Goal: Task Accomplishment & Management: Use online tool/utility

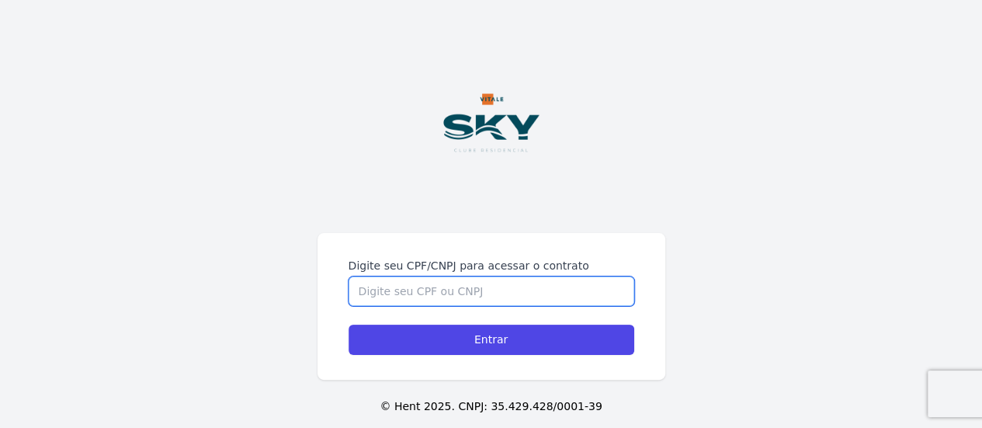
click at [390, 285] on input "Digite seu CPF/CNPJ para acessar o contrato" at bounding box center [492, 290] width 286 height 29
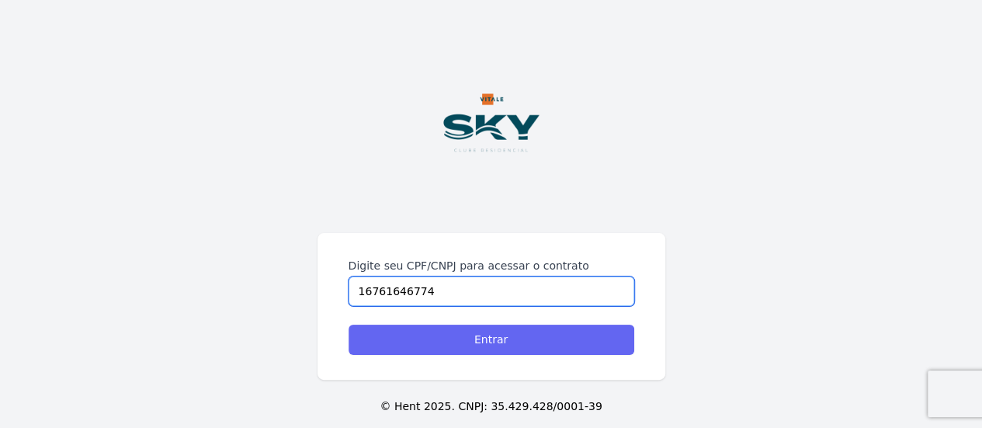
type input "16761646774"
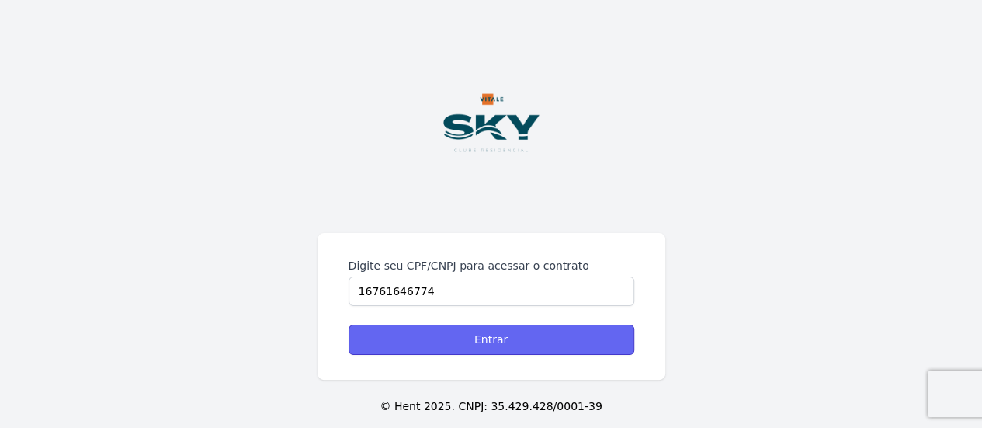
click at [474, 342] on input "Entrar" at bounding box center [492, 339] width 286 height 30
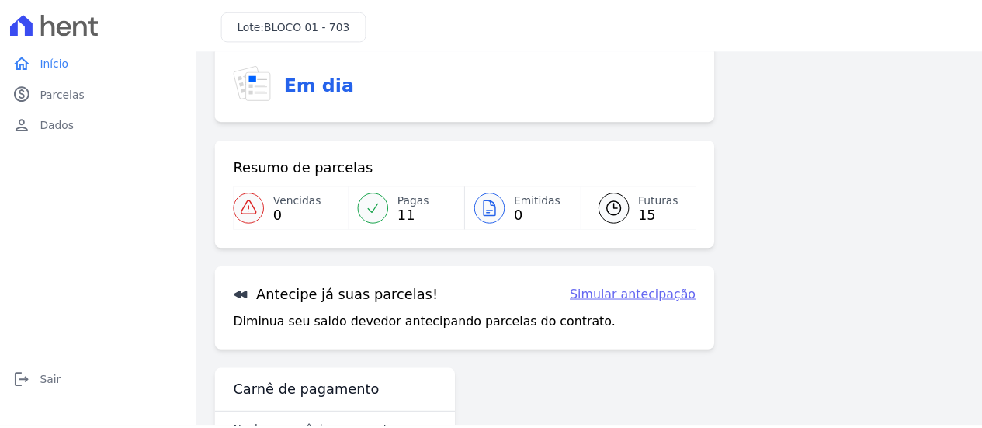
scroll to position [165, 0]
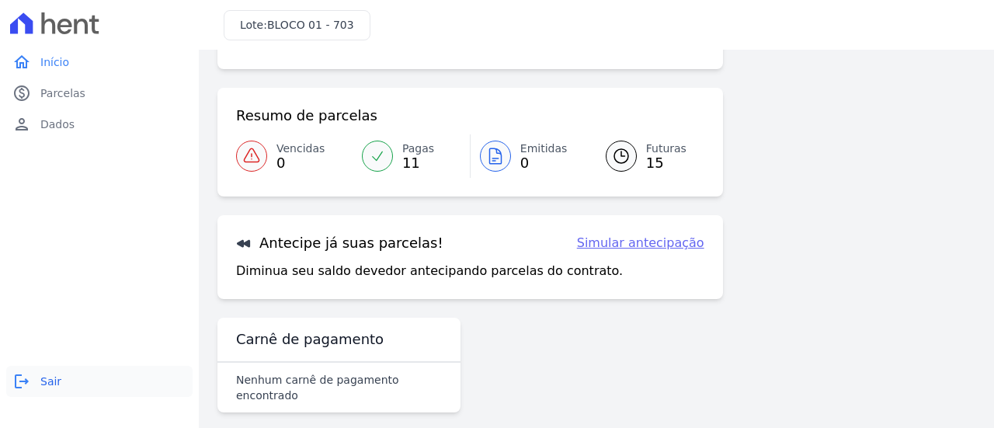
click at [37, 389] on link "logout Sair" at bounding box center [99, 381] width 186 height 31
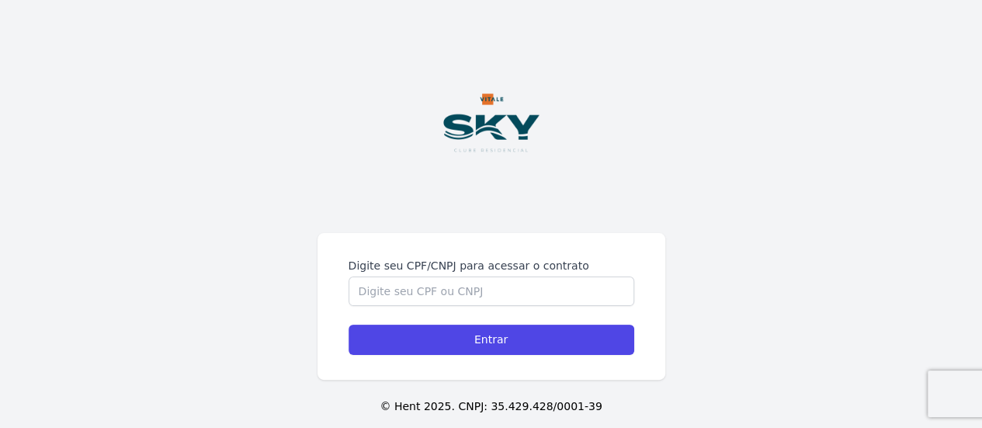
click at [550, 217] on div "Digite seu CPF/CNPJ para acessar o contrato Entrar © Hent 2025. CNPJ: 35.429.42…" at bounding box center [491, 226] width 982 height 452
